Goal: Information Seeking & Learning: Check status

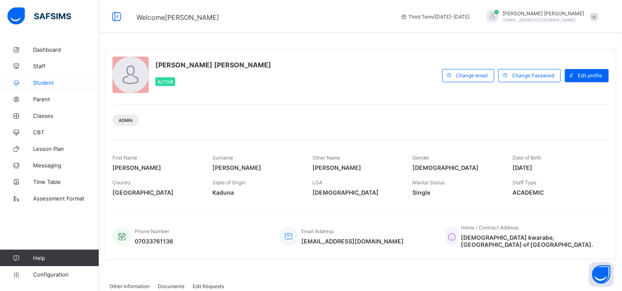
click at [47, 84] on span "Student" at bounding box center [66, 82] width 66 height 7
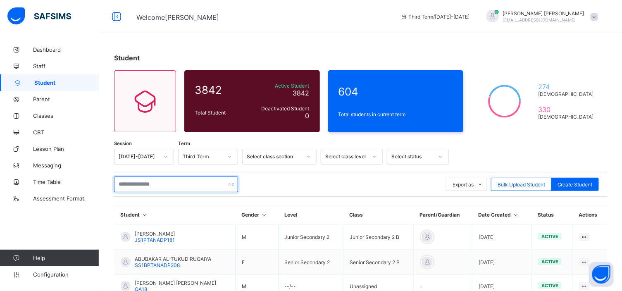
click at [118, 188] on input "text" at bounding box center [176, 185] width 124 height 16
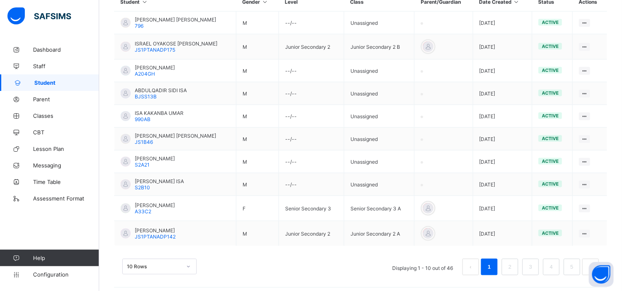
scroll to position [217, 0]
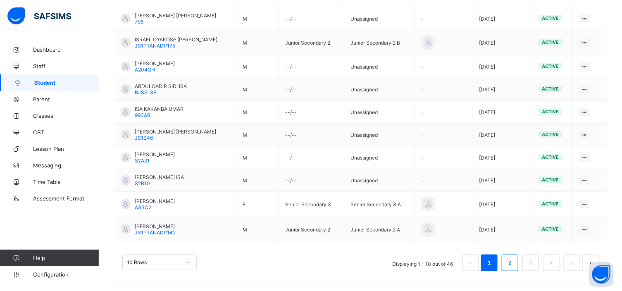
type input "***"
click at [514, 263] on link "2" at bounding box center [510, 263] width 8 height 11
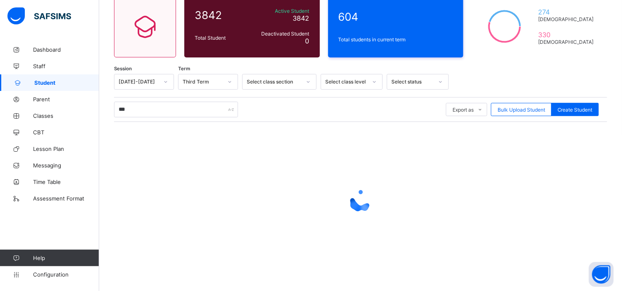
scroll to position [212, 0]
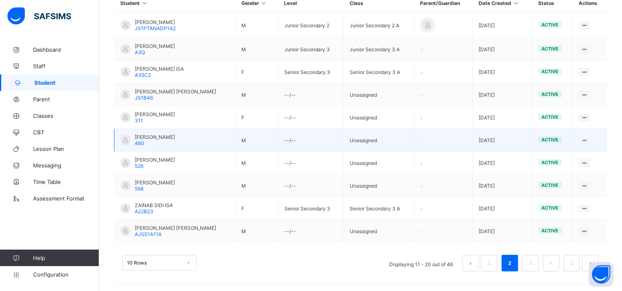
click at [175, 139] on span "[PERSON_NAME]" at bounding box center [155, 137] width 40 height 6
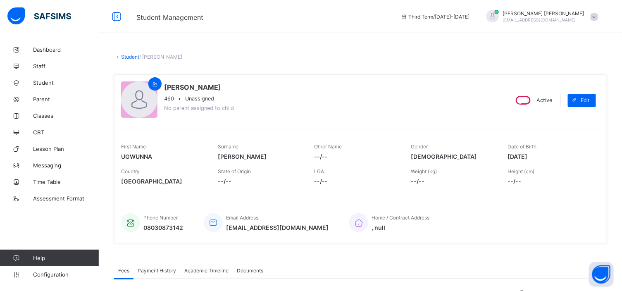
click at [131, 57] on link "Student" at bounding box center [130, 57] width 18 height 6
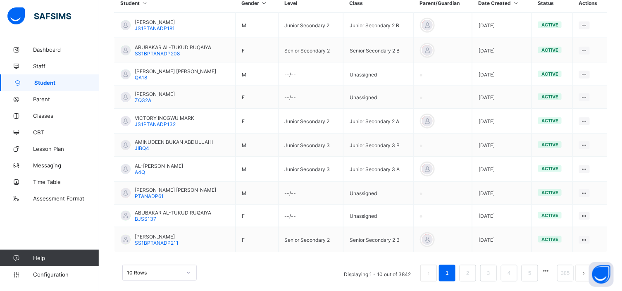
scroll to position [222, 0]
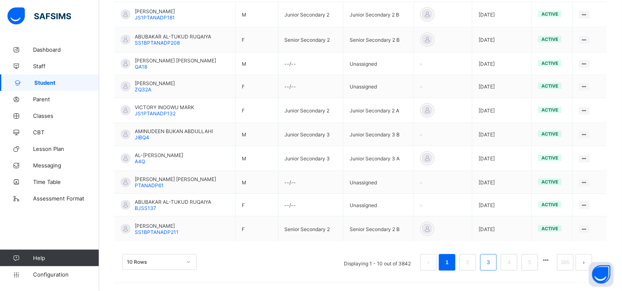
click at [492, 262] on link "3" at bounding box center [489, 262] width 8 height 11
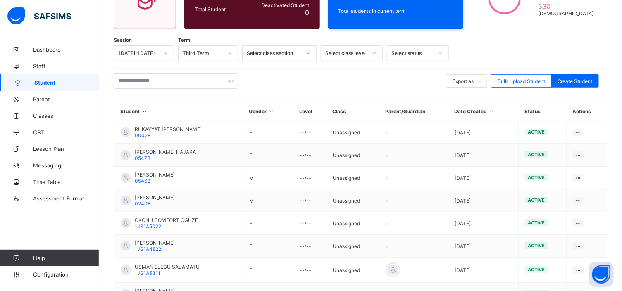
scroll to position [101, 0]
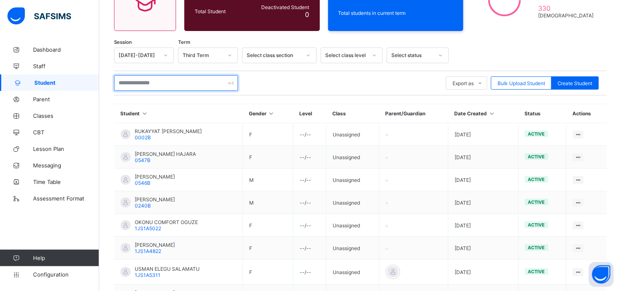
click at [119, 81] on input "text" at bounding box center [176, 83] width 124 height 16
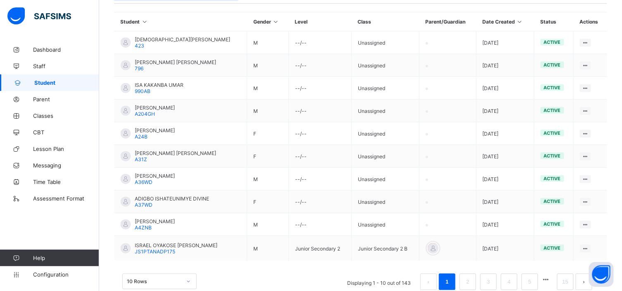
scroll to position [212, 0]
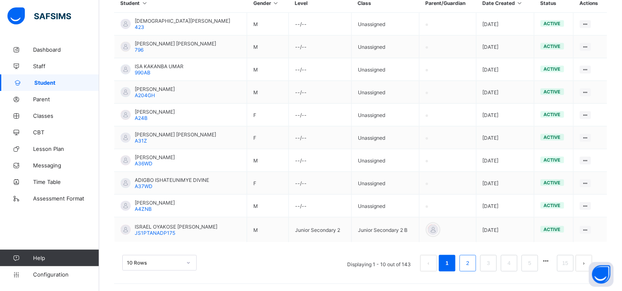
type input "***"
click at [472, 263] on link "2" at bounding box center [468, 263] width 8 height 11
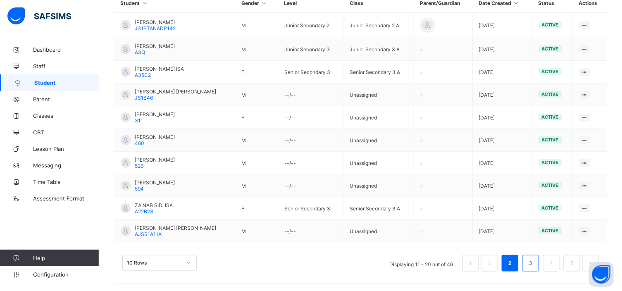
click at [535, 265] on link "3" at bounding box center [531, 263] width 8 height 11
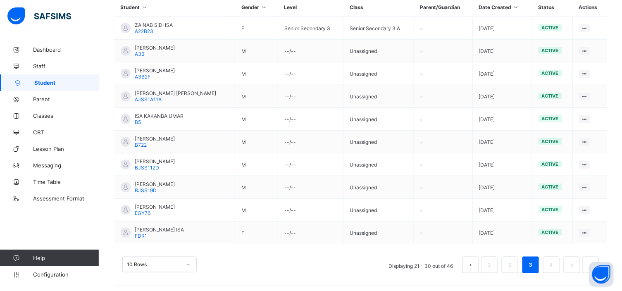
scroll to position [209, 0]
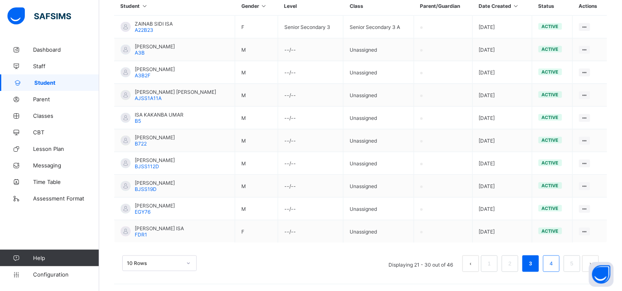
click at [555, 265] on link "4" at bounding box center [551, 263] width 8 height 11
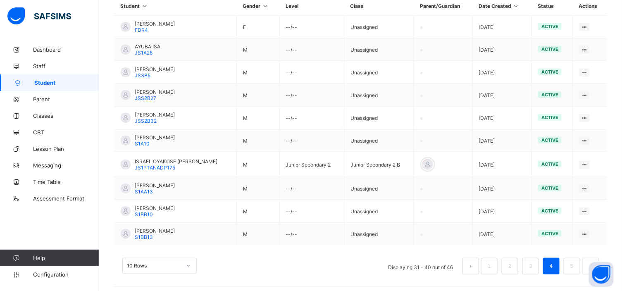
click at [621, 5] on div "Student 3842 Total Student Active Student 3842 Deactivated Student 0 604 Total …" at bounding box center [360, 64] width 523 height 463
click at [576, 265] on link "5" at bounding box center [572, 266] width 8 height 11
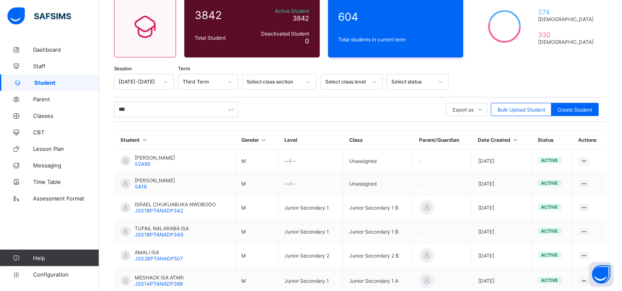
scroll to position [127, 0]
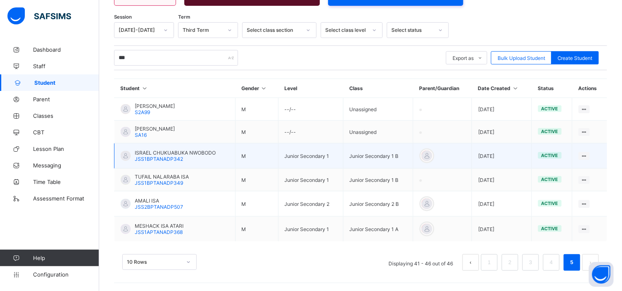
click at [176, 156] on span "JSS1BPTANADP342" at bounding box center [159, 159] width 48 height 6
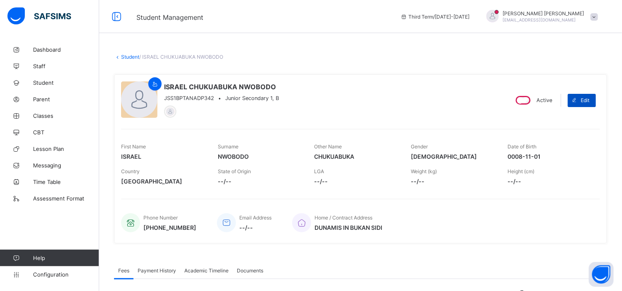
click at [590, 102] on span "Edit" at bounding box center [585, 100] width 9 height 6
select select "**"
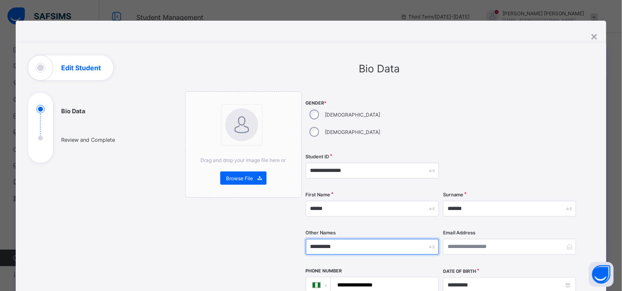
click at [325, 239] on input "**********" at bounding box center [372, 247] width 133 height 16
click at [333, 239] on input "**********" at bounding box center [372, 247] width 133 height 16
click at [336, 239] on input "**********" at bounding box center [372, 247] width 133 height 16
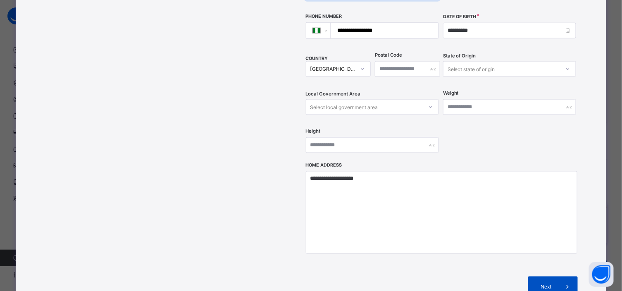
type input "**********"
click at [543, 284] on span "Next" at bounding box center [547, 287] width 24 height 6
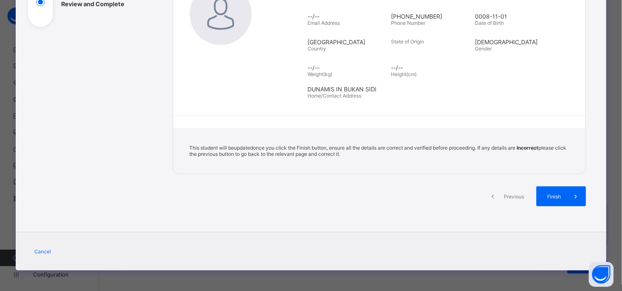
scroll to position [134, 0]
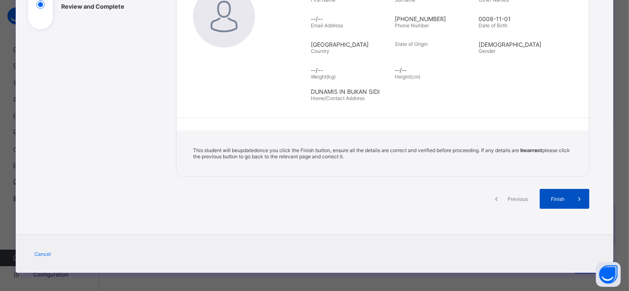
click at [553, 197] on span "Finish" at bounding box center [558, 199] width 24 height 6
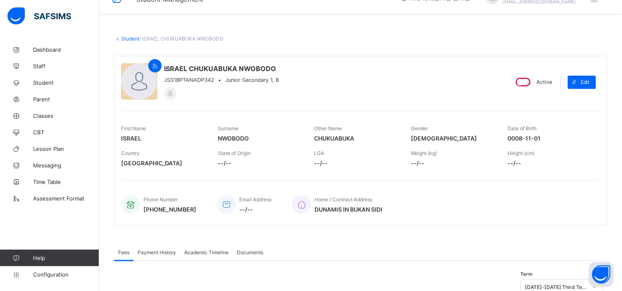
scroll to position [0, 0]
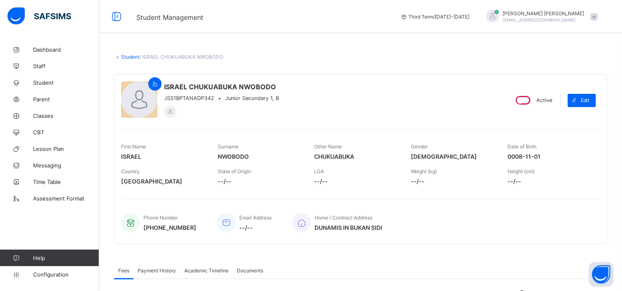
click at [123, 56] on link "Student" at bounding box center [130, 57] width 18 height 6
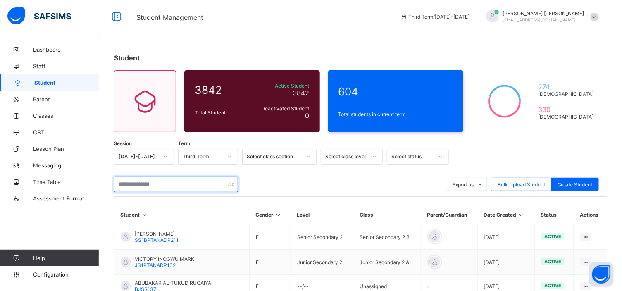
click at [119, 180] on input "text" at bounding box center [176, 185] width 124 height 16
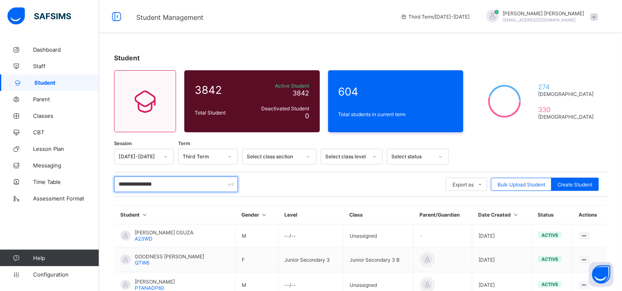
scroll to position [214, 0]
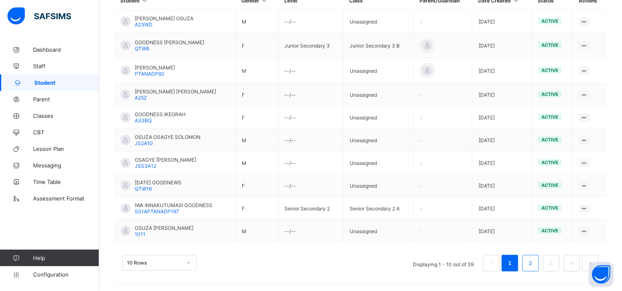
type input "**********"
click at [535, 262] on link "2" at bounding box center [531, 263] width 8 height 11
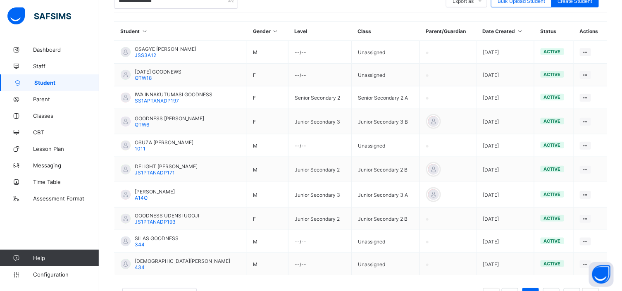
scroll to position [217, 0]
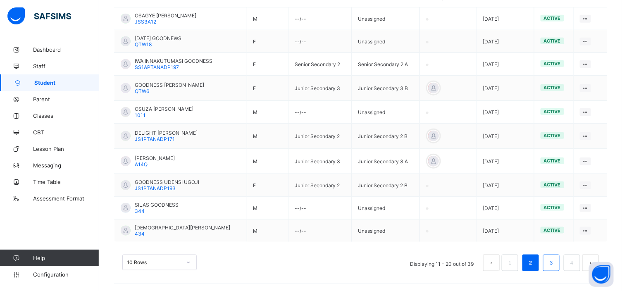
click at [555, 263] on link "3" at bounding box center [551, 263] width 8 height 11
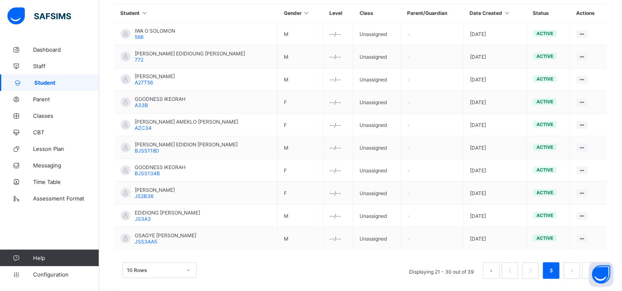
scroll to position [209, 0]
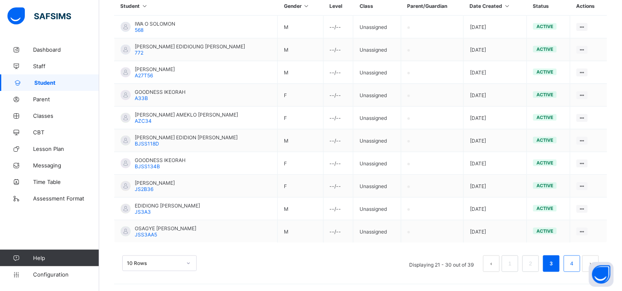
click at [576, 259] on link "4" at bounding box center [572, 263] width 8 height 11
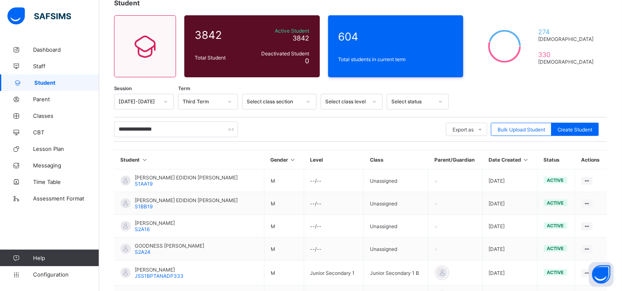
scroll to position [73, 0]
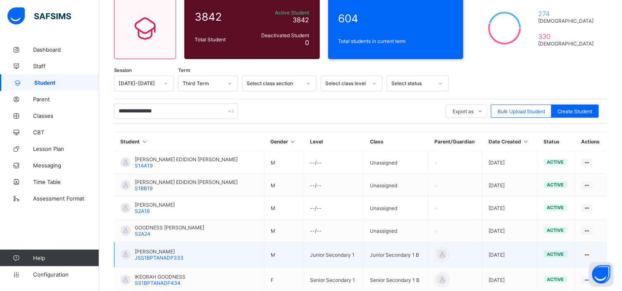
click at [170, 251] on span "[PERSON_NAME]" at bounding box center [159, 251] width 49 height 6
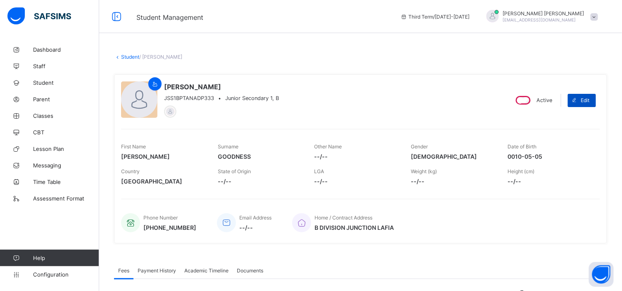
click at [588, 96] on div "Edit" at bounding box center [582, 100] width 28 height 13
select select "**"
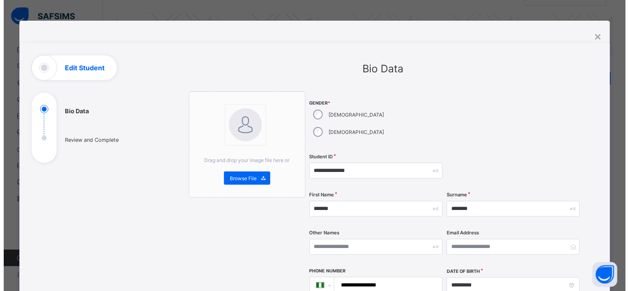
scroll to position [255, 0]
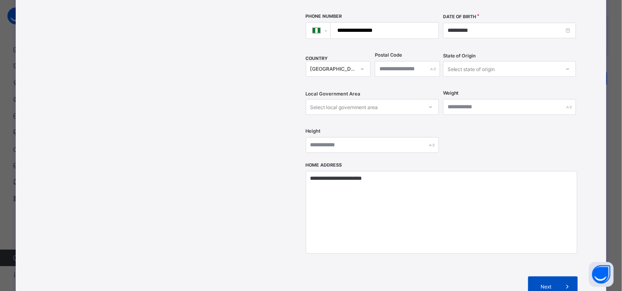
click at [539, 284] on span "Next" at bounding box center [547, 287] width 24 height 6
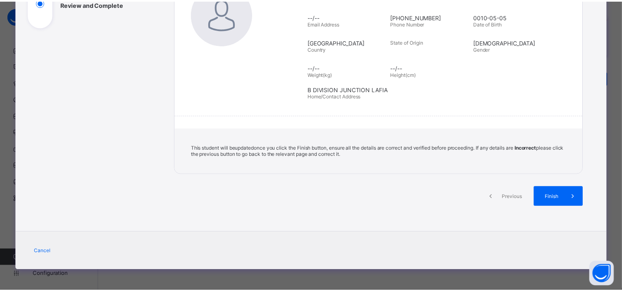
scroll to position [134, 0]
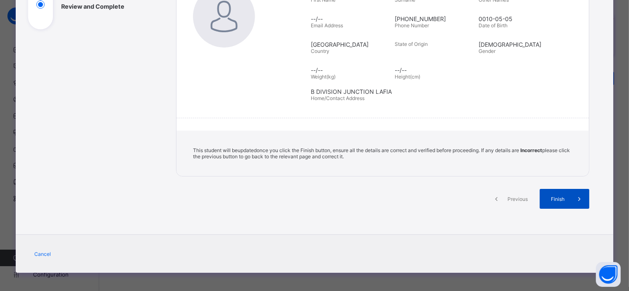
click at [560, 196] on span "Finish" at bounding box center [558, 199] width 24 height 6
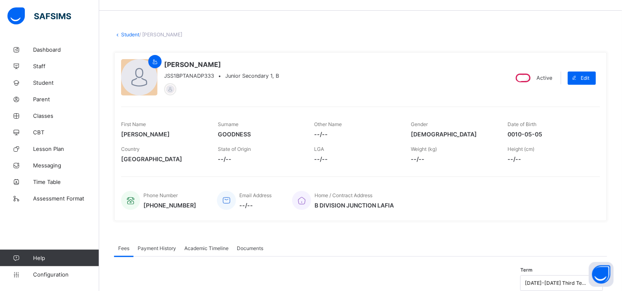
scroll to position [0, 0]
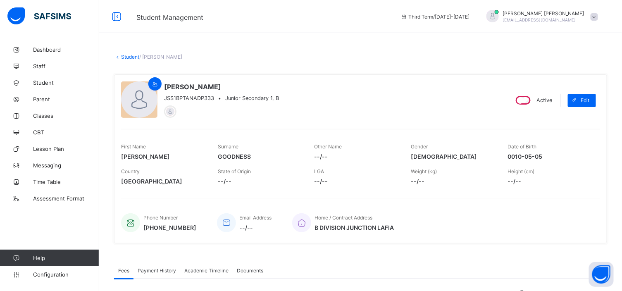
click at [499, 18] on div at bounding box center [493, 16] width 12 height 12
click at [566, 93] on span "Logout" at bounding box center [571, 96] width 55 height 10
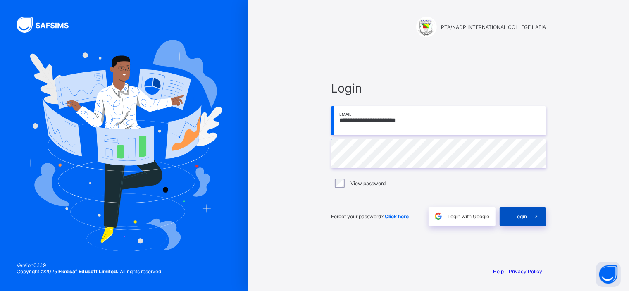
click at [515, 214] on span "Login" at bounding box center [520, 216] width 13 height 6
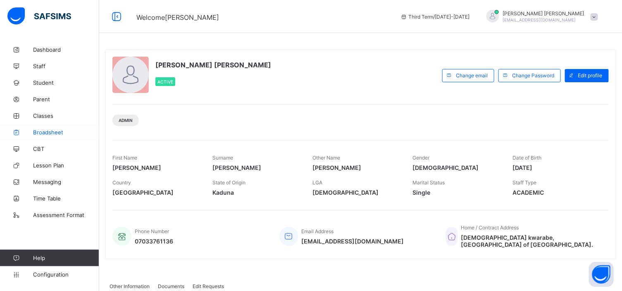
click at [47, 134] on span "Broadsheet" at bounding box center [66, 132] width 66 height 7
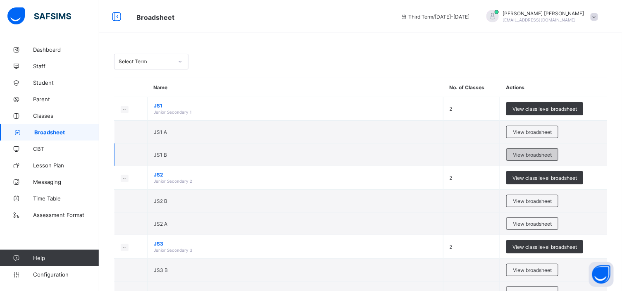
click at [538, 153] on span "View broadsheet" at bounding box center [532, 155] width 39 height 6
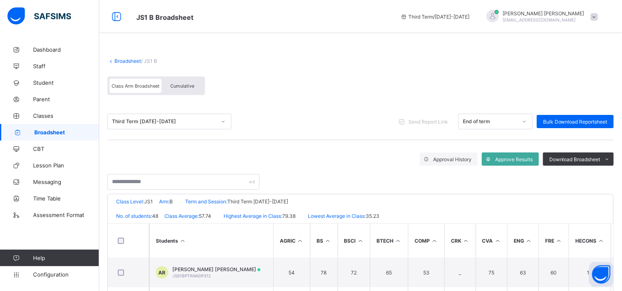
click at [174, 81] on div "Cumulative" at bounding box center [182, 86] width 41 height 14
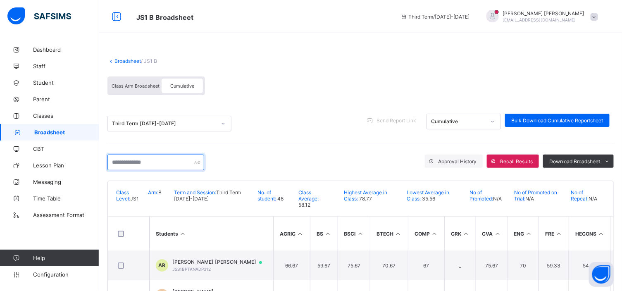
click at [114, 163] on input "text" at bounding box center [155, 163] width 97 height 16
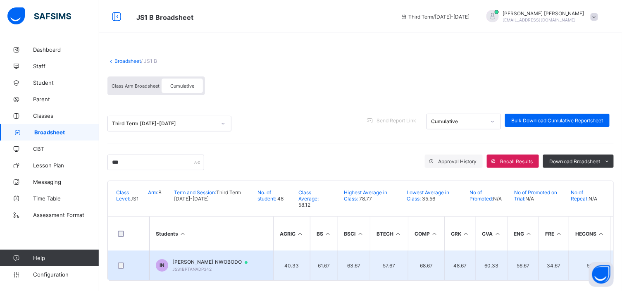
click at [214, 261] on span "[PERSON_NAME] NWOBODO" at bounding box center [213, 262] width 83 height 7
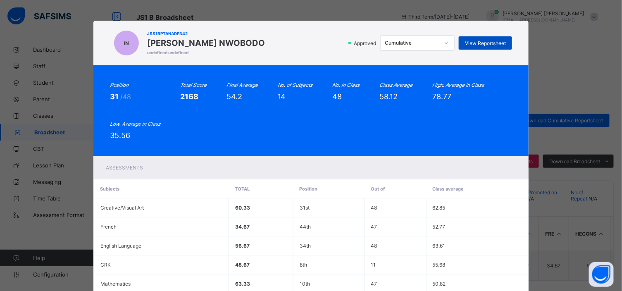
click at [480, 42] on span "View Reportsheet" at bounding box center [485, 43] width 41 height 6
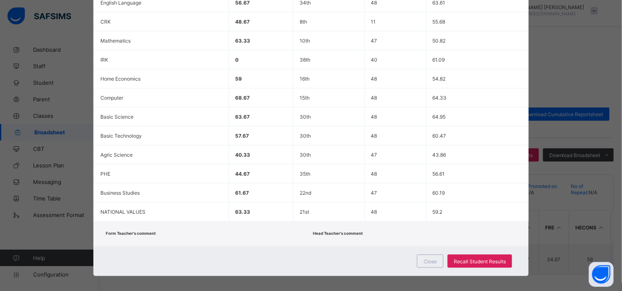
scroll to position [246, 0]
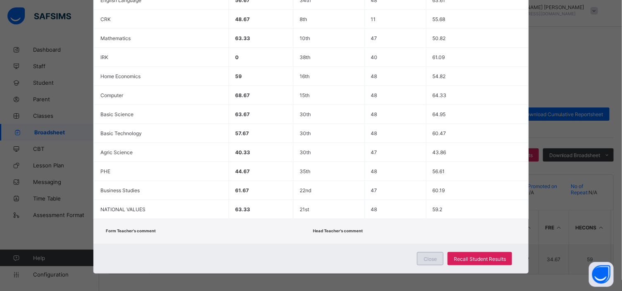
click at [432, 258] on span "Close" at bounding box center [430, 259] width 13 height 6
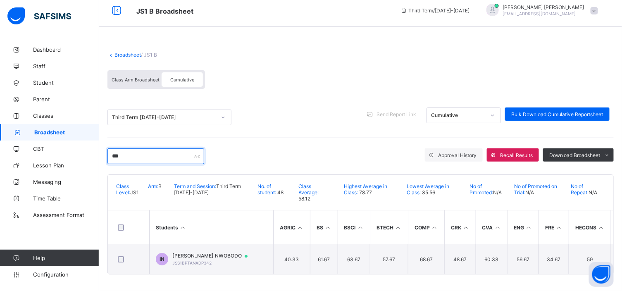
click at [127, 150] on input "***" at bounding box center [155, 156] width 97 height 16
type input "*"
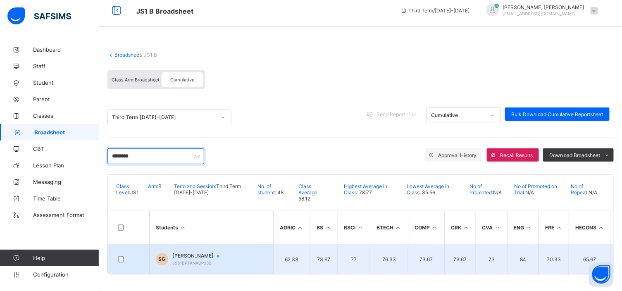
type input "********"
click at [199, 260] on span "JSS1BPTANADP333" at bounding box center [191, 262] width 39 height 5
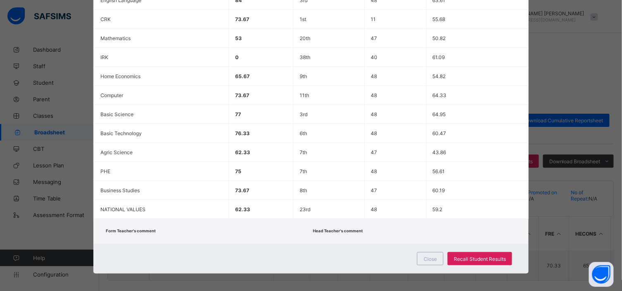
scroll to position [0, 0]
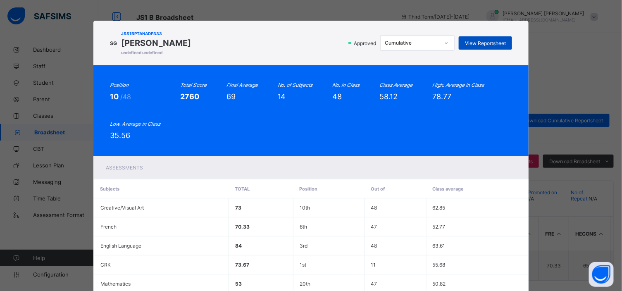
click at [478, 45] on span "View Reportsheet" at bounding box center [485, 43] width 41 height 6
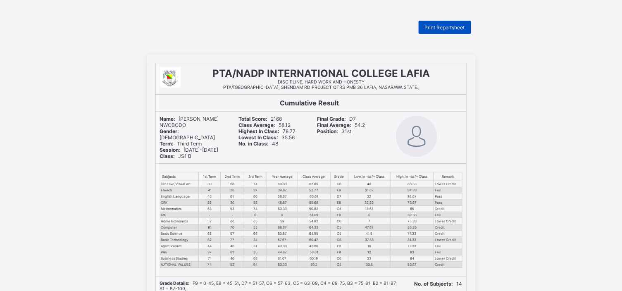
click at [440, 25] on span "Print Reportsheet" at bounding box center [445, 27] width 40 height 6
click at [444, 24] on span "Print Reportsheet" at bounding box center [445, 27] width 40 height 6
